Goal: Transaction & Acquisition: Download file/media

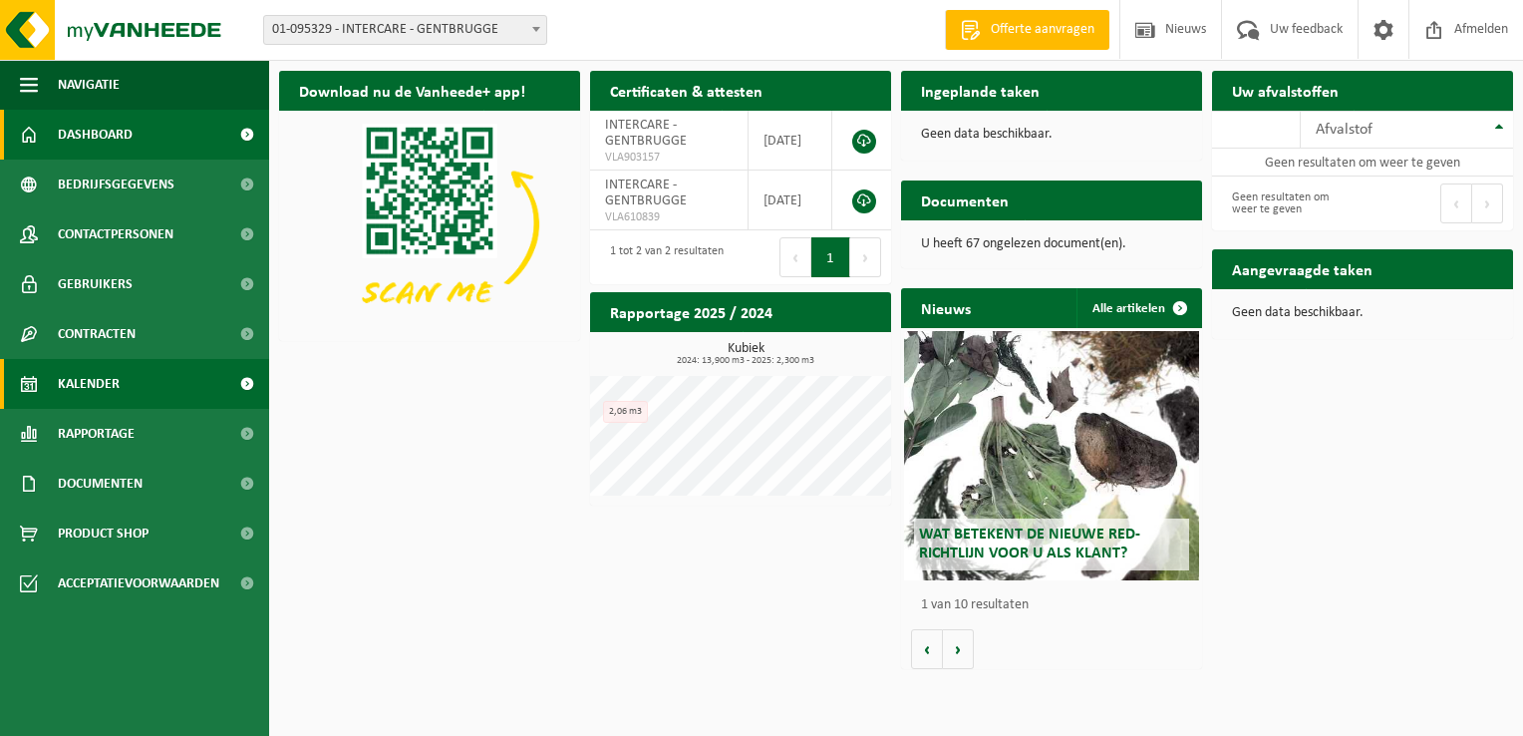
click at [88, 383] on span "Kalender" at bounding box center [89, 384] width 62 height 50
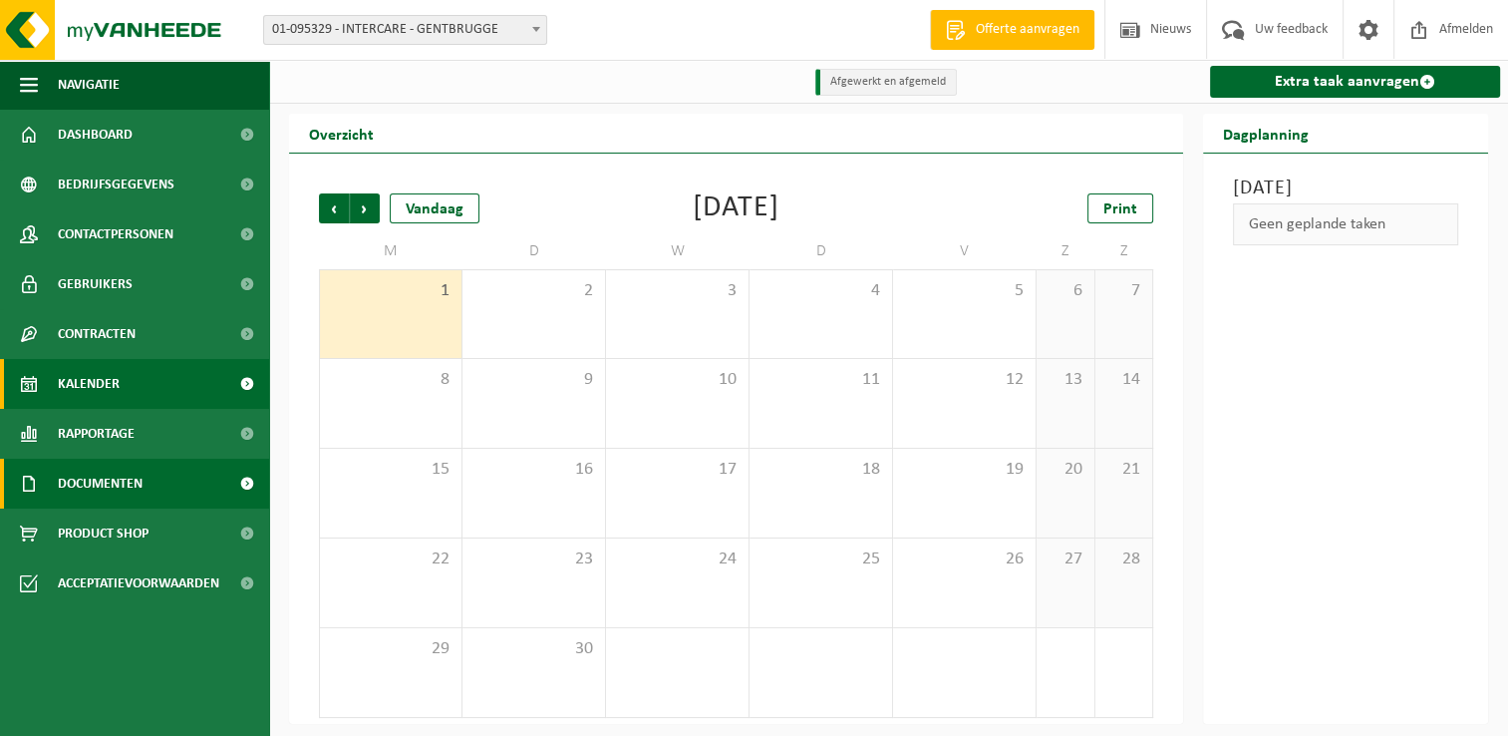
click at [86, 482] on span "Documenten" at bounding box center [100, 484] width 85 height 50
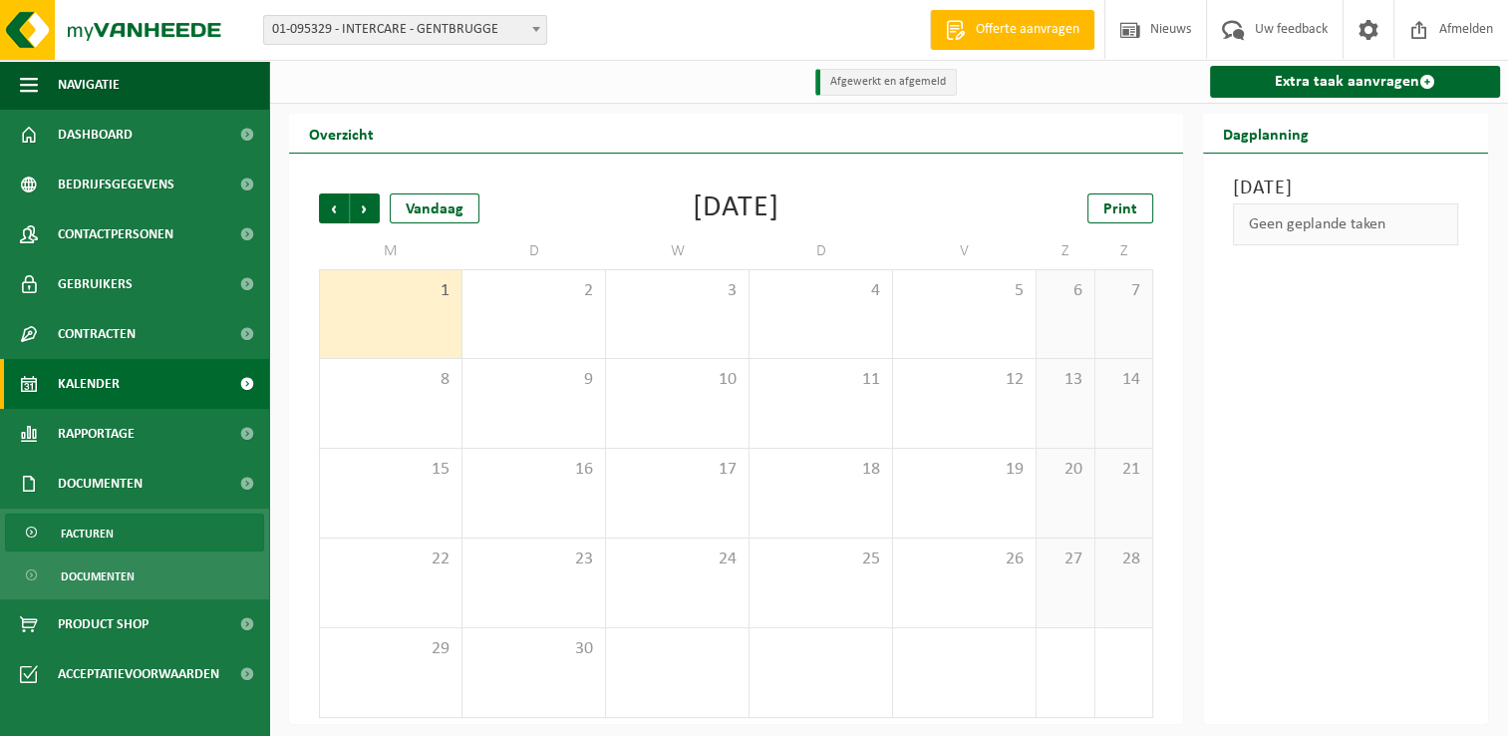
click at [97, 542] on span "Facturen" at bounding box center [87, 533] width 53 height 38
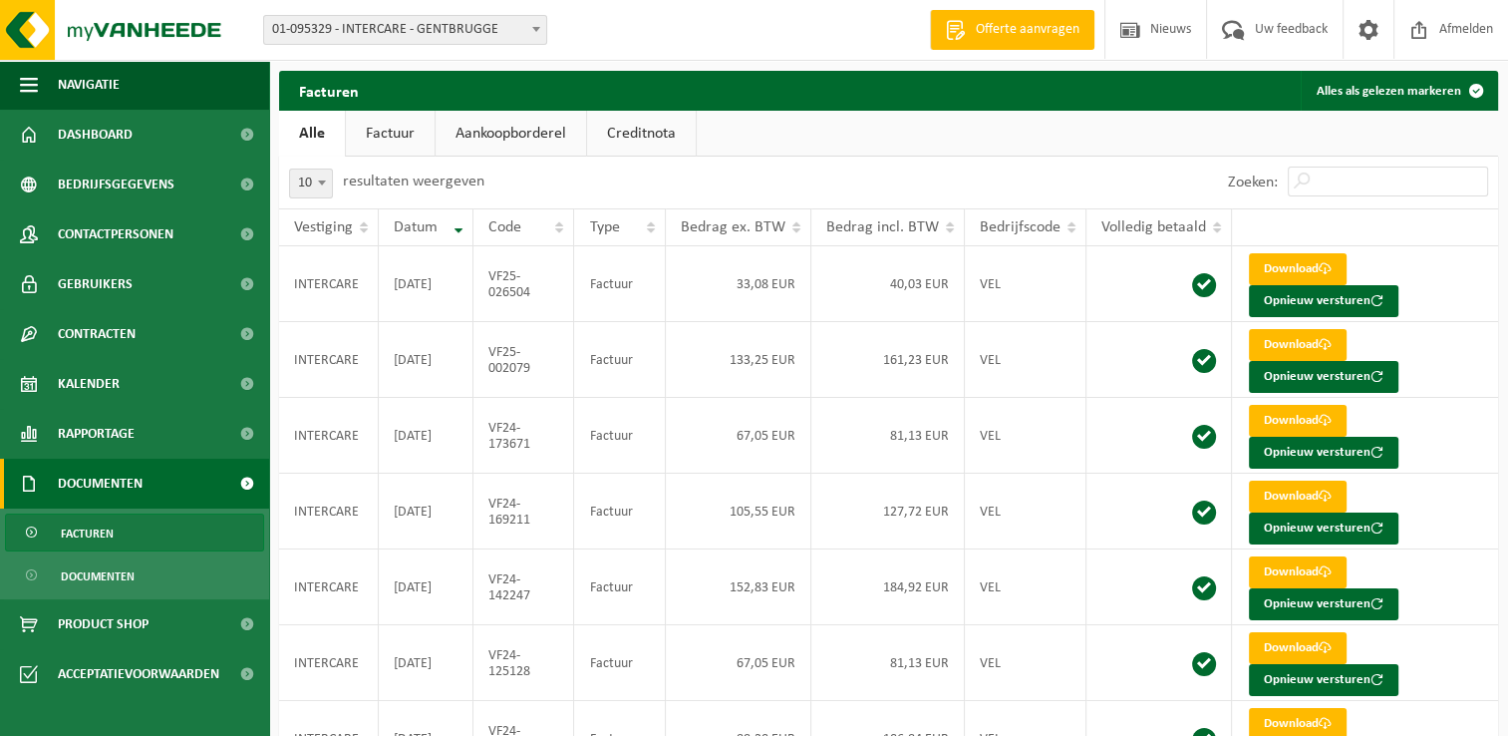
click at [344, 30] on span "01-095329 - INTERCARE - GENTBRUGGE" at bounding box center [405, 30] width 282 height 28
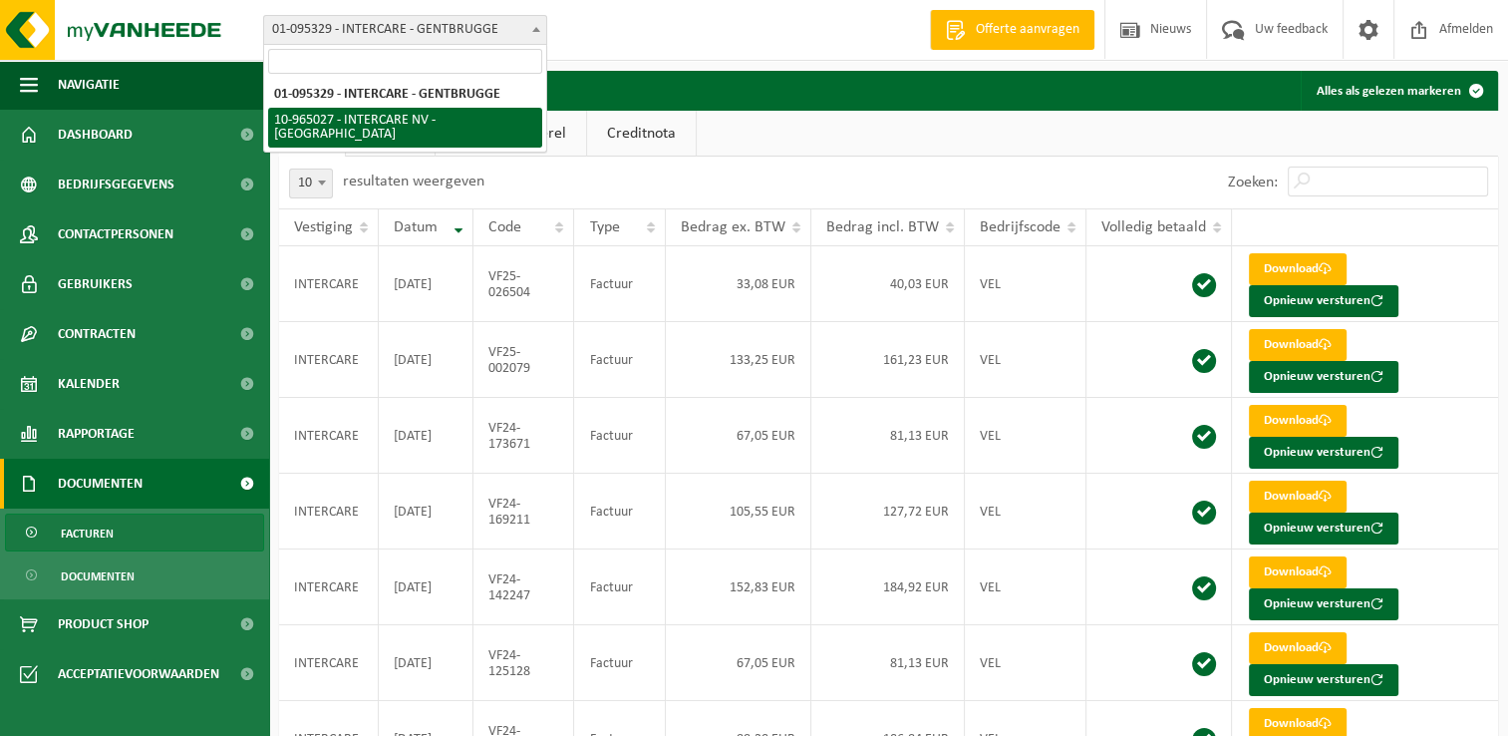
select select "152070"
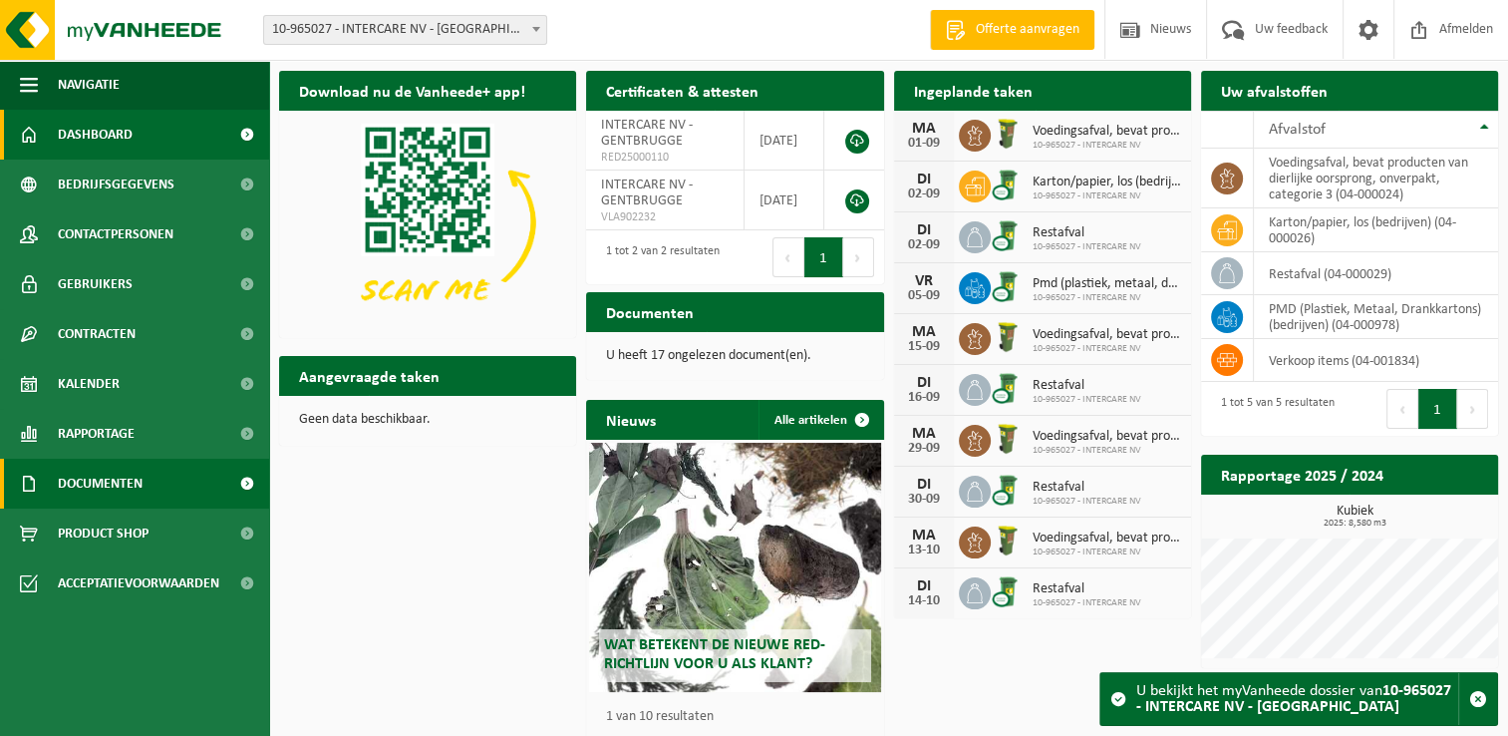
click at [85, 488] on span "Documenten" at bounding box center [100, 484] width 85 height 50
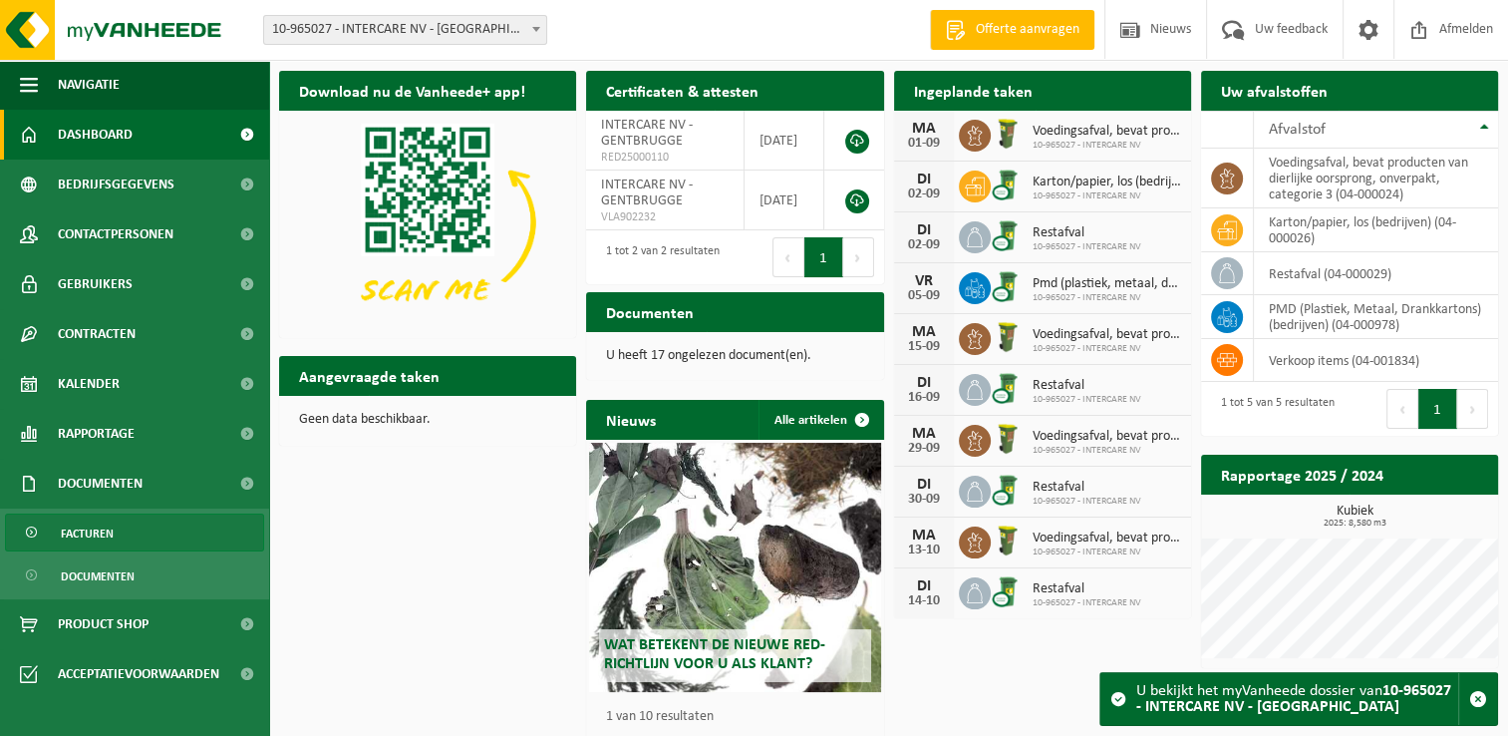
click at [86, 526] on span "Facturen" at bounding box center [87, 533] width 53 height 38
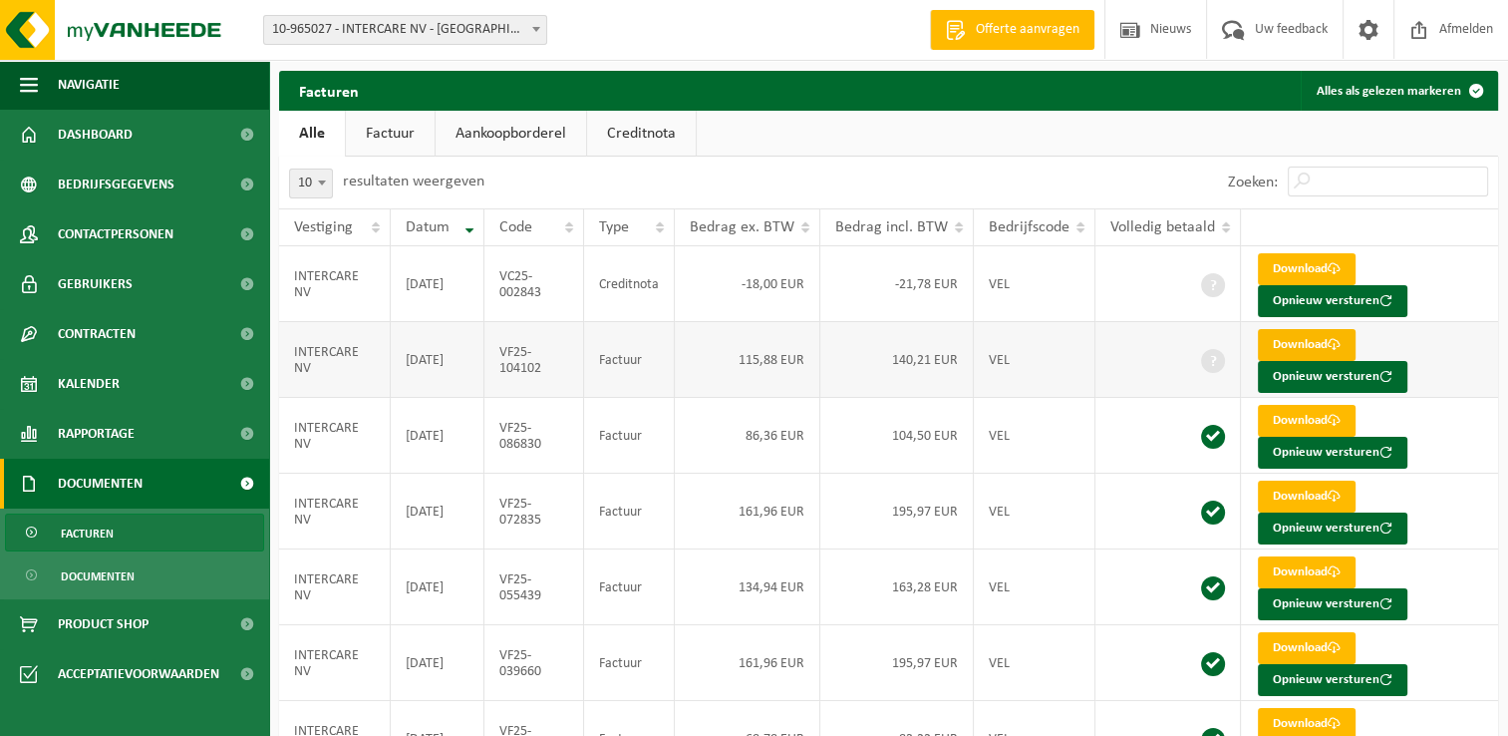
click at [1279, 336] on link "Download" at bounding box center [1307, 345] width 98 height 32
